Goal: Transaction & Acquisition: Purchase product/service

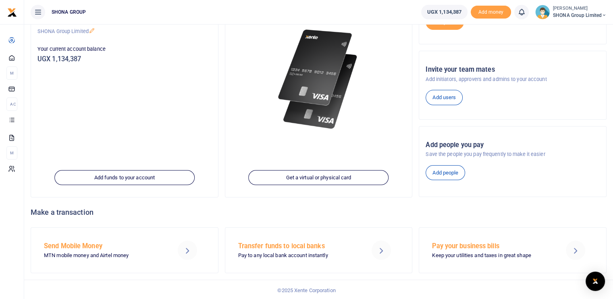
scroll to position [95, 0]
click at [87, 246] on h5 "Send Mobile Money" at bounding box center [103, 246] width 119 height 8
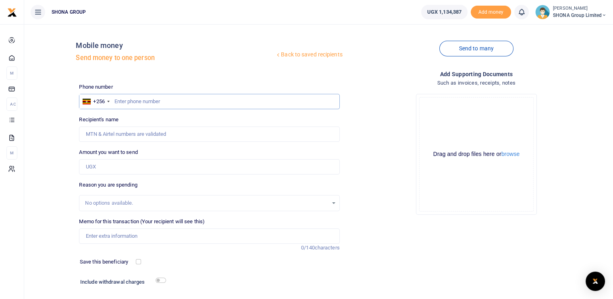
click at [149, 103] on input "text" at bounding box center [209, 101] width 260 height 15
type input "0704439097"
type input "[PERSON_NAME]"
type input "0704439097"
click at [118, 166] on input "Amount you want to send" at bounding box center [209, 166] width 260 height 15
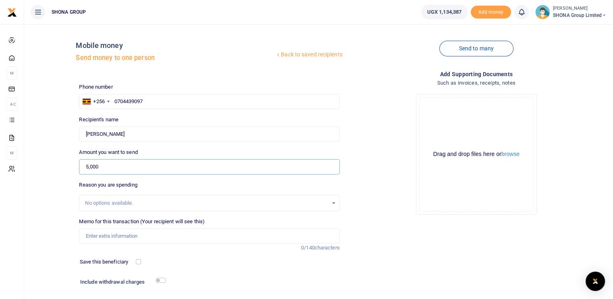
type input "5,000"
click at [151, 206] on div "No options available." at bounding box center [206, 203] width 243 height 8
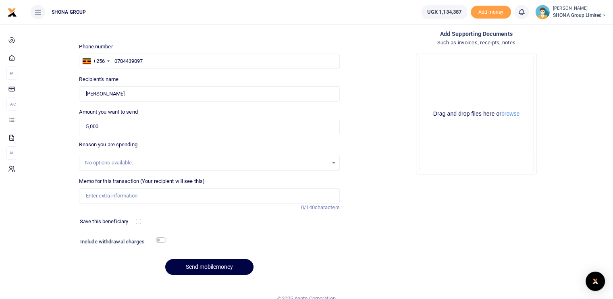
scroll to position [50, 0]
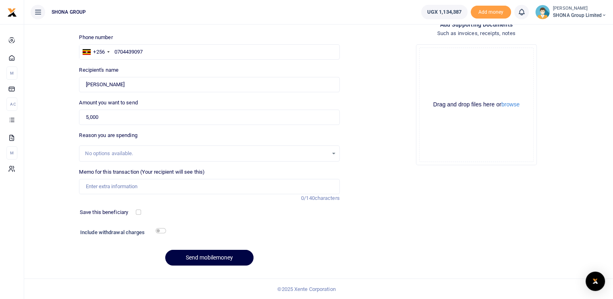
click at [118, 152] on div "No options available." at bounding box center [206, 153] width 243 height 8
click at [102, 185] on input "Memo for this transaction (Your recipient will see this)" at bounding box center [209, 186] width 260 height 15
type input "Money to Brenda"
click at [185, 210] on div "Save this beneficiary" at bounding box center [205, 212] width 256 height 8
click at [206, 255] on button "Send mobilemoney" at bounding box center [209, 258] width 88 height 16
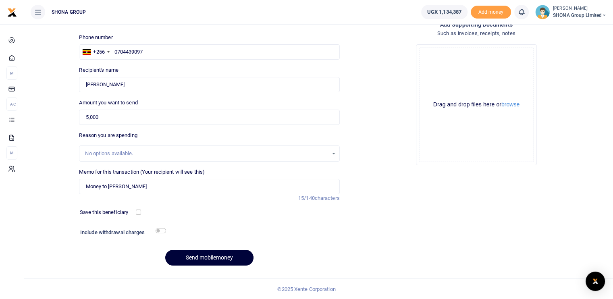
click at [201, 256] on button "Send mobilemoney" at bounding box center [209, 258] width 88 height 16
click at [215, 258] on button "Send mobilemoney" at bounding box center [209, 258] width 88 height 16
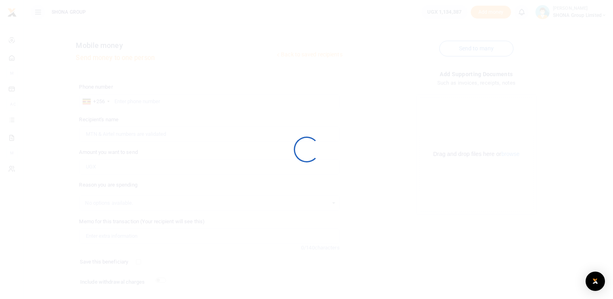
scroll to position [50, 0]
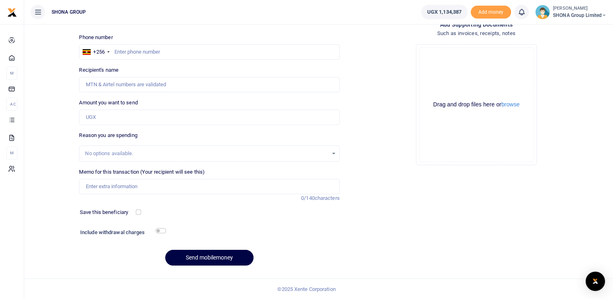
drag, startPoint x: 440, startPoint y: 262, endPoint x: 197, endPoint y: 216, distance: 248.1
click at [438, 262] on div "Add supporting Documents Such as invoices, receipts, notes Drop your files here…" at bounding box center [476, 146] width 267 height 252
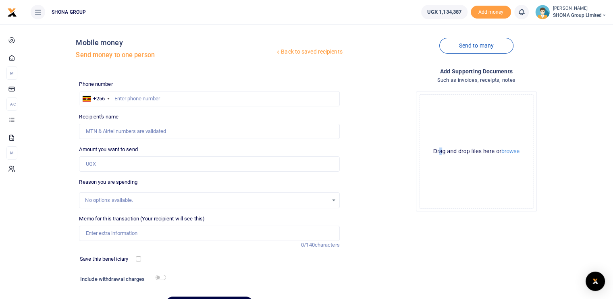
scroll to position [0, 0]
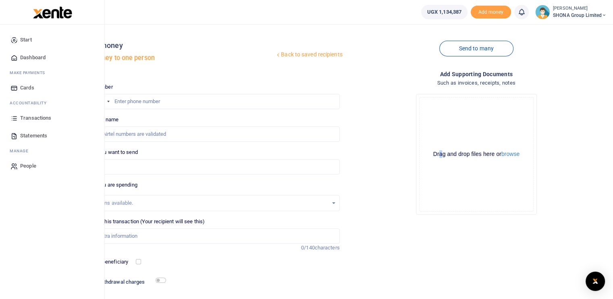
click at [23, 58] on span "Dashboard" at bounding box center [32, 58] width 25 height 8
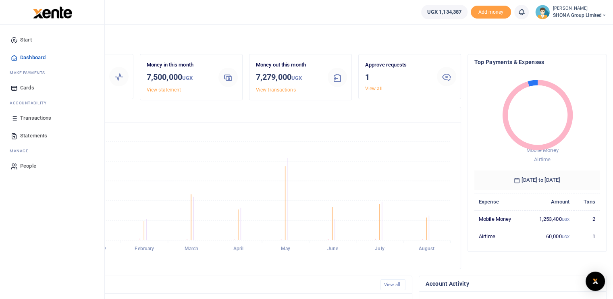
click at [38, 75] on span "ake Payments" at bounding box center [29, 73] width 31 height 6
click at [34, 104] on span "countability" at bounding box center [31, 103] width 31 height 6
click at [26, 71] on span "ake Payments" at bounding box center [29, 73] width 31 height 6
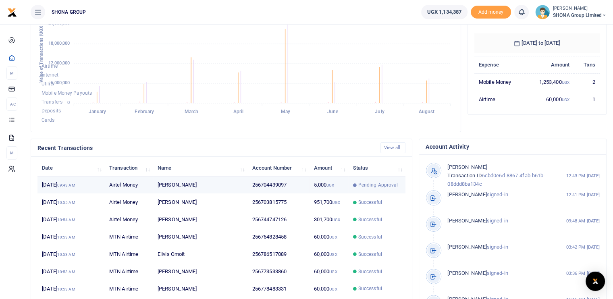
scroll to position [181, 0]
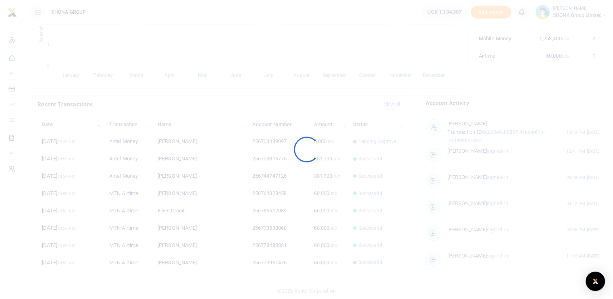
scroll to position [6, 6]
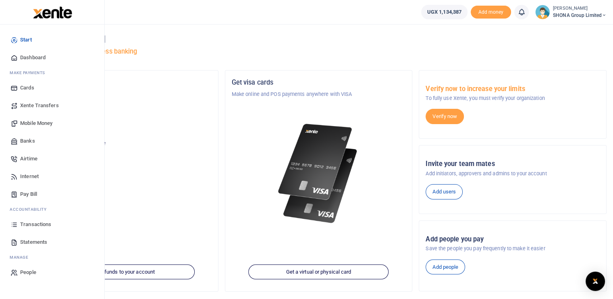
click at [27, 158] on span "Airtime" at bounding box center [28, 159] width 17 height 8
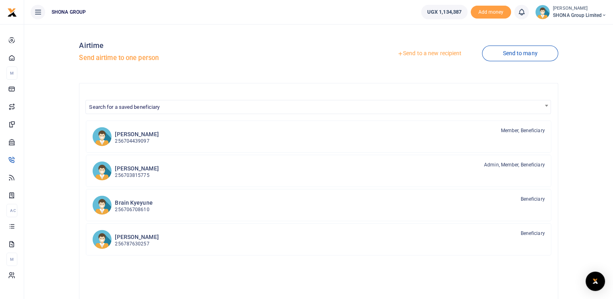
click at [197, 16] on ul "SHONA GROUP" at bounding box center [219, 12] width 390 height 24
